Goal: Navigation & Orientation: Find specific page/section

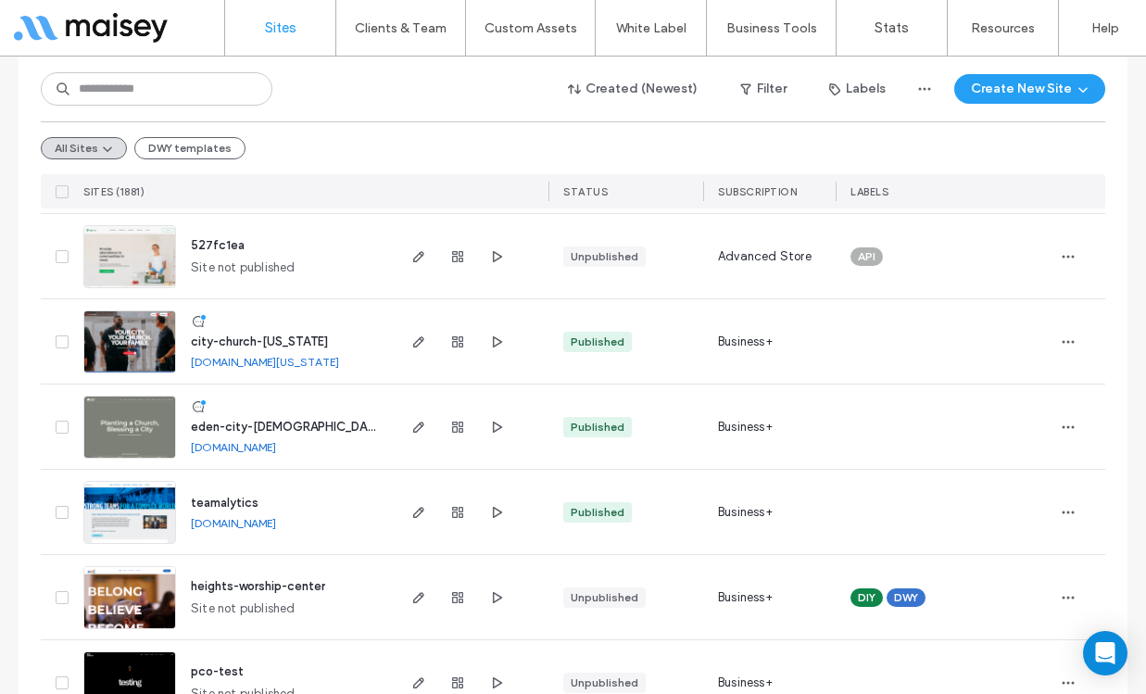
scroll to position [383, 0]
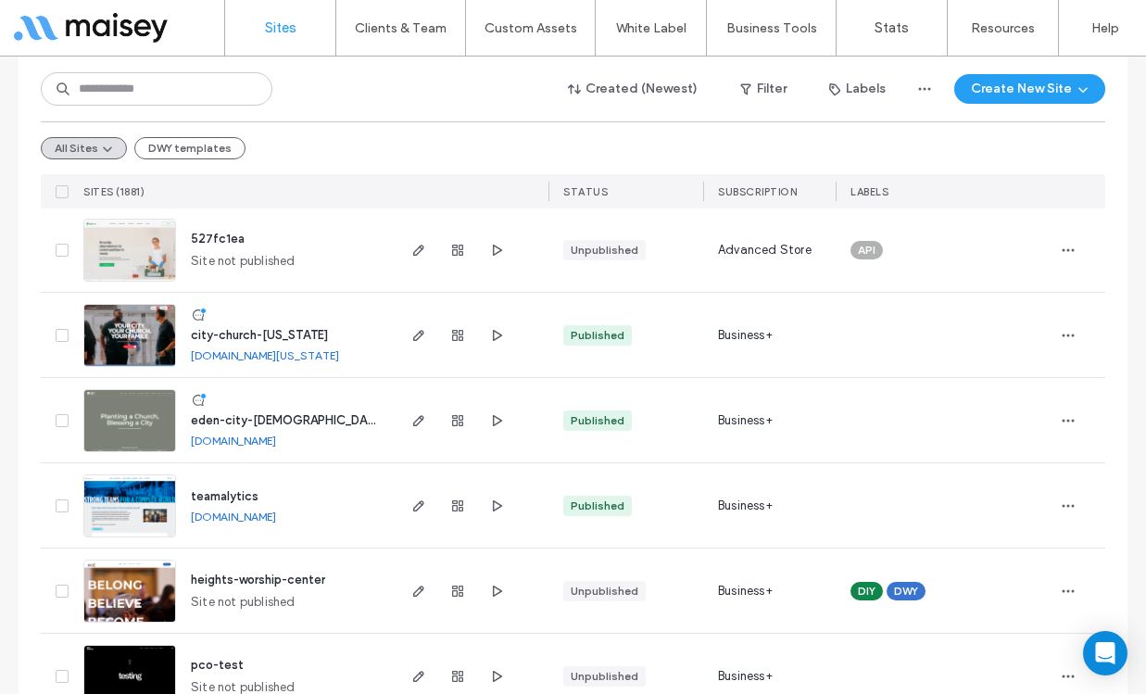
click at [241, 414] on span "eden-city-[DEMOGRAPHIC_DATA]" at bounding box center [288, 420] width 195 height 14
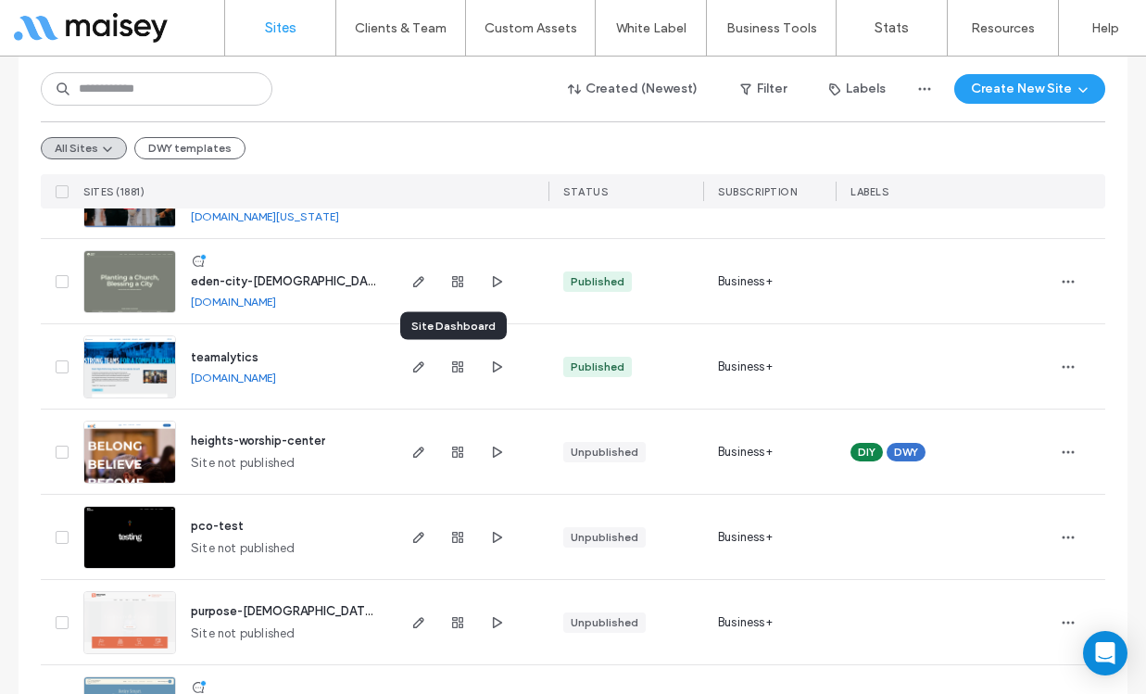
scroll to position [528, 0]
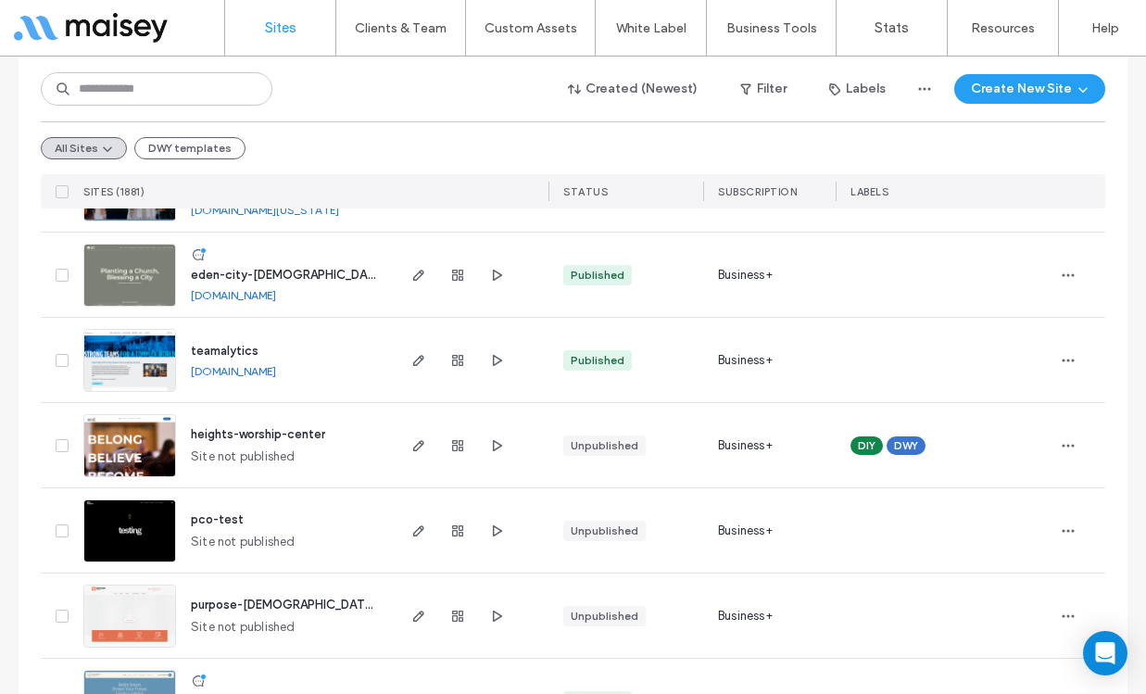
click at [224, 345] on span "teamalytics" at bounding box center [225, 351] width 68 height 14
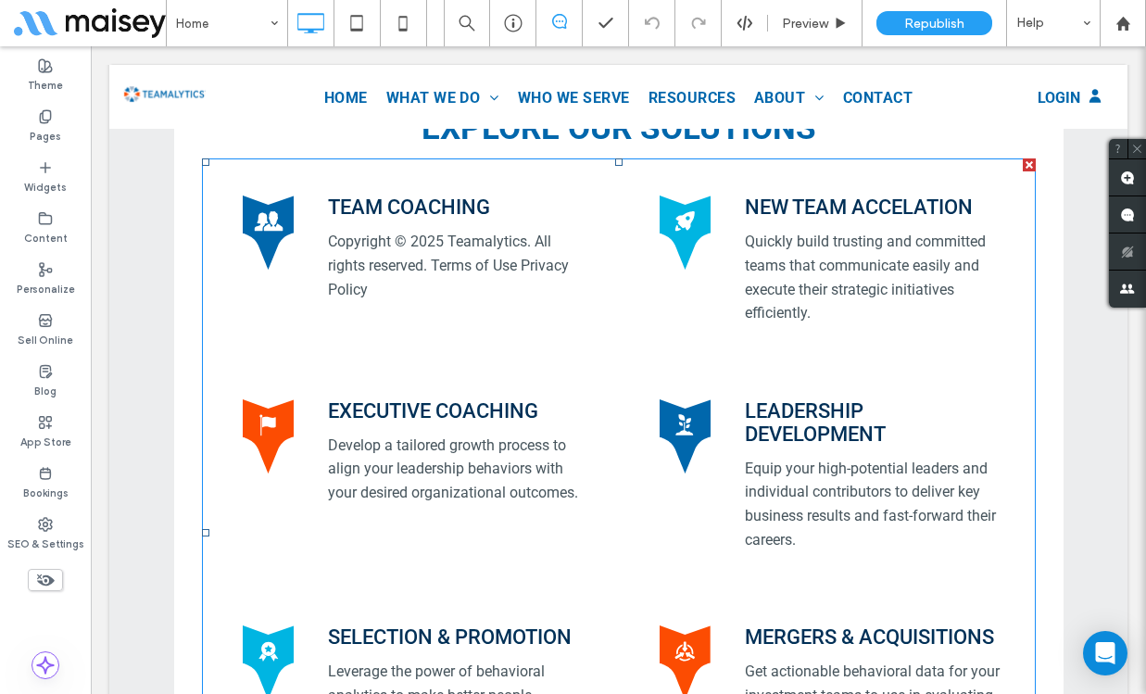
scroll to position [859, 0]
